Goal: Information Seeking & Learning: Learn about a topic

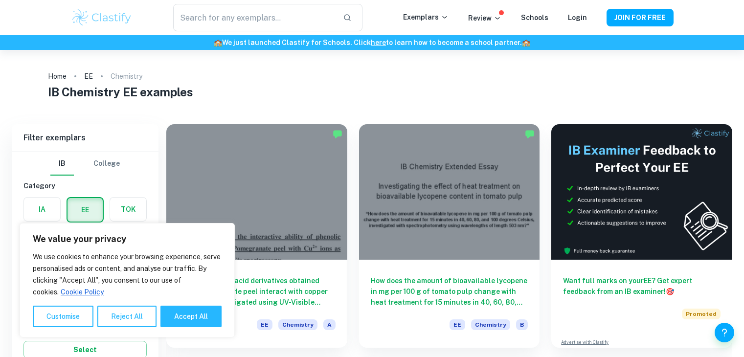
scroll to position [66, 0]
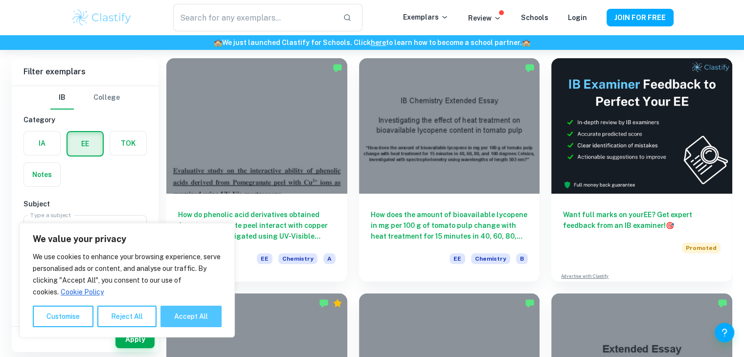
click at [203, 325] on button "Accept All" at bounding box center [190, 317] width 61 height 22
checkbox input "true"
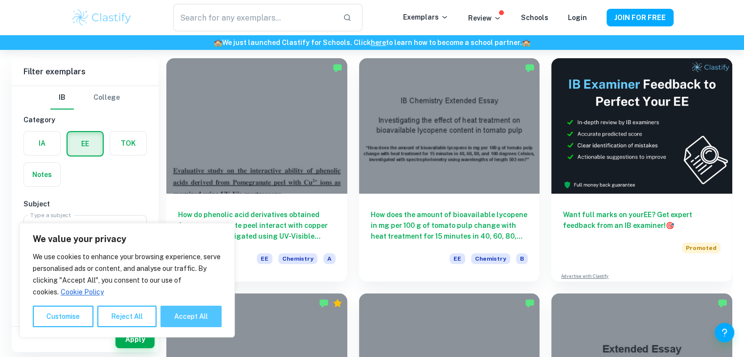
checkbox input "true"
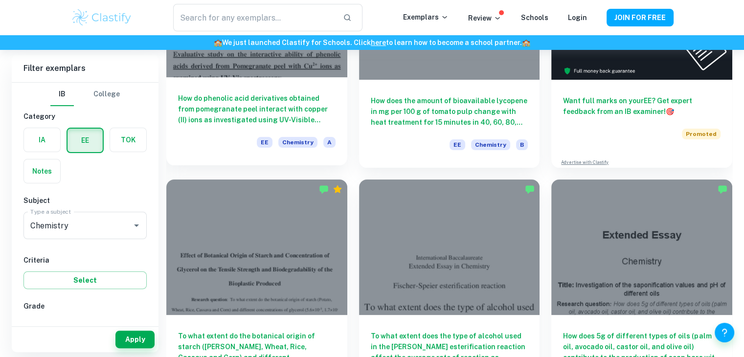
scroll to position [0, 0]
